Goal: Task Accomplishment & Management: Use online tool/utility

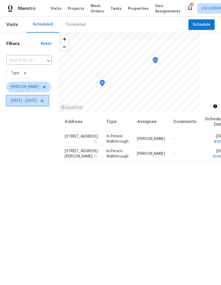
click at [44, 101] on icon at bounding box center [42, 101] width 4 height 4
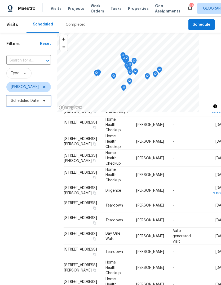
scroll to position [152, 0]
click at [0, 0] on icon at bounding box center [0, 0] width 0 height 0
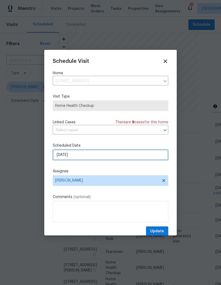
click at [95, 153] on input "[DATE]" at bounding box center [111, 154] width 116 height 11
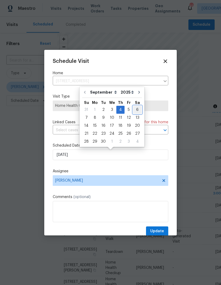
click at [133, 107] on div "6" at bounding box center [137, 109] width 9 height 7
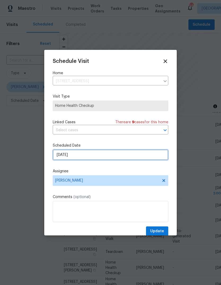
click at [99, 156] on input "[DATE]" at bounding box center [111, 154] width 116 height 11
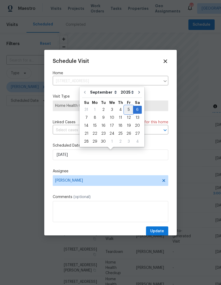
click at [127, 110] on div "5" at bounding box center [129, 109] width 8 height 7
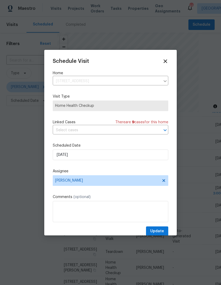
type input "[DATE]"
click at [152, 231] on span "Update" at bounding box center [157, 231] width 14 height 7
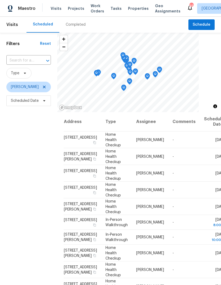
scroll to position [0, 0]
click at [0, 0] on icon at bounding box center [0, 0] width 0 height 0
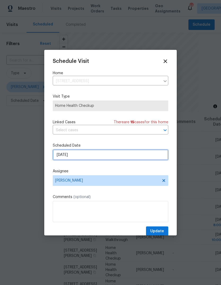
click at [82, 158] on input "[DATE]" at bounding box center [111, 154] width 116 height 11
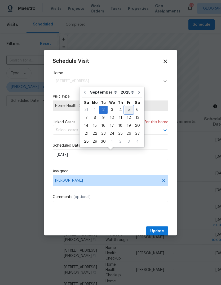
click at [125, 111] on div "5" at bounding box center [129, 109] width 8 height 7
type input "[DATE]"
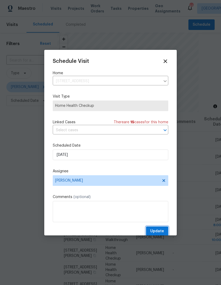
click at [155, 234] on span "Update" at bounding box center [157, 231] width 14 height 7
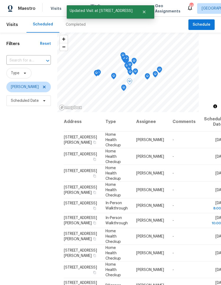
click at [0, 0] on icon at bounding box center [0, 0] width 0 height 0
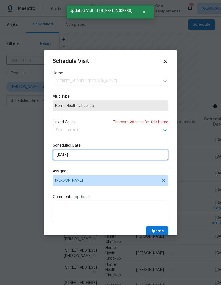
click at [94, 158] on input "[DATE]" at bounding box center [111, 154] width 116 height 11
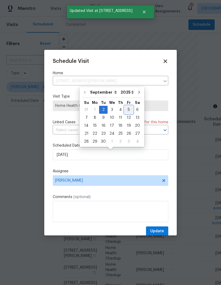
click at [127, 111] on div "5" at bounding box center [129, 109] width 8 height 7
type input "[DATE]"
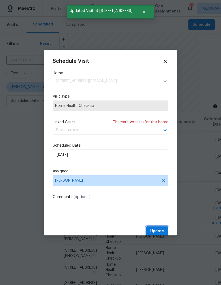
click at [161, 231] on span "Update" at bounding box center [157, 231] width 14 height 7
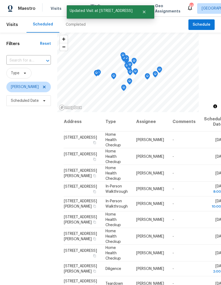
click at [0, 0] on icon at bounding box center [0, 0] width 0 height 0
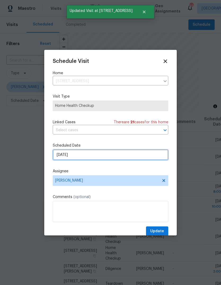
click at [89, 154] on input "[DATE]" at bounding box center [111, 154] width 116 height 11
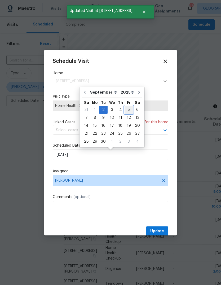
click at [127, 110] on div "5" at bounding box center [129, 109] width 8 height 7
type input "[DATE]"
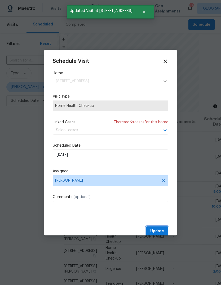
click at [162, 232] on span "Update" at bounding box center [157, 231] width 14 height 7
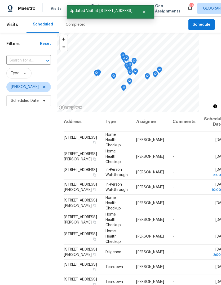
click at [0, 0] on icon at bounding box center [0, 0] width 0 height 0
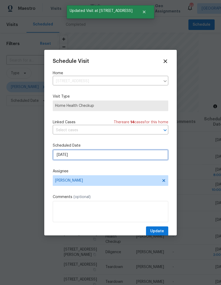
click at [91, 157] on input "[DATE]" at bounding box center [111, 154] width 116 height 11
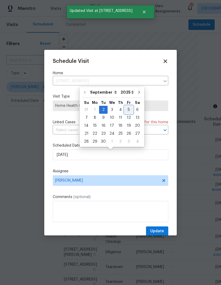
click at [129, 109] on div "5" at bounding box center [129, 109] width 8 height 7
type input "[DATE]"
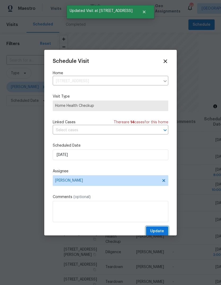
click at [161, 231] on span "Update" at bounding box center [157, 231] width 14 height 7
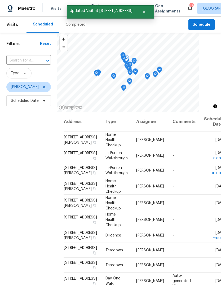
click at [0, 0] on span at bounding box center [0, 0] width 0 height 0
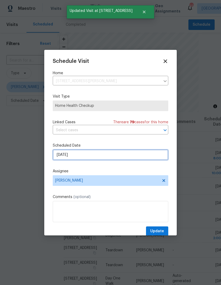
click at [91, 157] on input "[DATE]" at bounding box center [111, 154] width 116 height 11
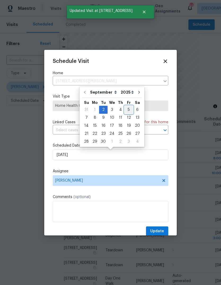
click at [127, 110] on div "5" at bounding box center [129, 109] width 8 height 7
type input "[DATE]"
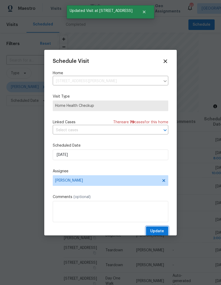
click at [159, 230] on span "Update" at bounding box center [157, 231] width 14 height 7
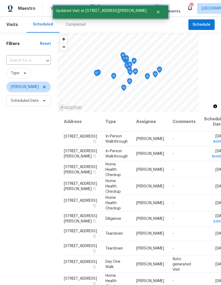
click at [149, 8] on button "Close" at bounding box center [157, 12] width 17 height 11
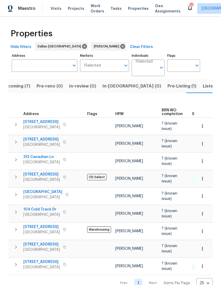
click at [22, 86] on span "Upcoming (7)" at bounding box center [16, 85] width 28 height 7
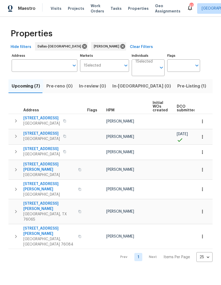
click at [43, 121] on span "3516 Lawndale Ave" at bounding box center [41, 118] width 37 height 5
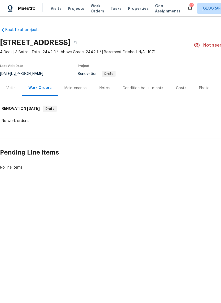
click at [54, 7] on span "Visits" at bounding box center [56, 8] width 11 height 5
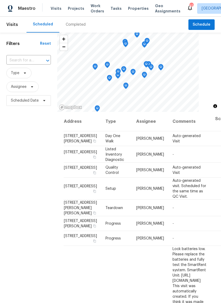
click at [71, 26] on div "Completed" at bounding box center [76, 24] width 20 height 5
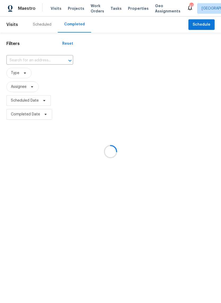
click at [45, 61] on div at bounding box center [110, 151] width 221 height 303
click at [18, 59] on div at bounding box center [110, 151] width 221 height 303
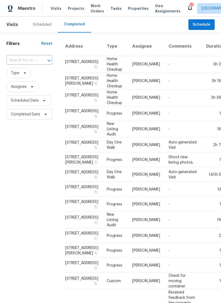
click at [20, 60] on input "text" at bounding box center [21, 60] width 31 height 8
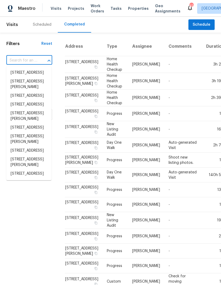
click at [16, 60] on input "text" at bounding box center [21, 60] width 31 height 8
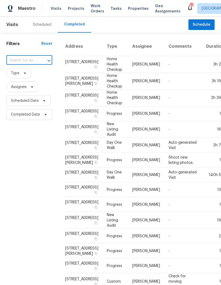
paste input "516 Featherston St, Cleburne, TX 76033"
type input "516 Featherston St, Cleburne, TX 76033"
click at [35, 74] on li "516 Featherston St, Cleburne, TX 76033" at bounding box center [28, 75] width 45 height 14
